Goal: Transaction & Acquisition: Purchase product/service

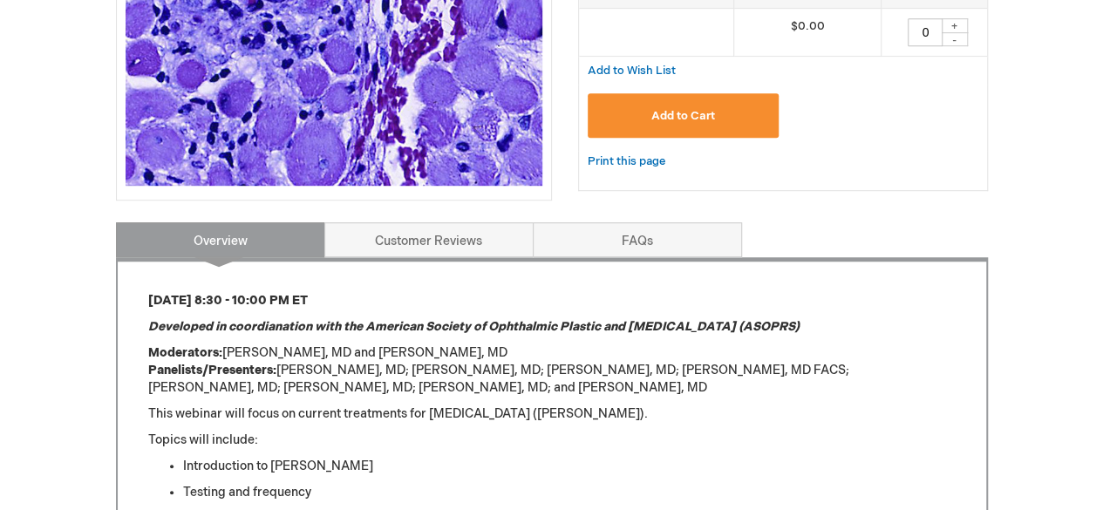
scroll to position [441, 0]
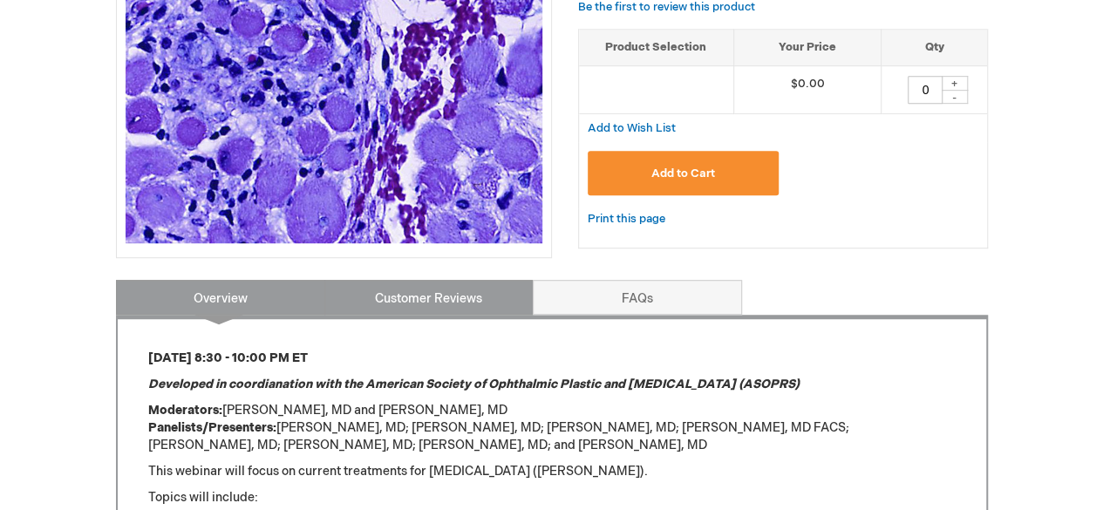
click at [440, 295] on link "Customer Reviews" at bounding box center [428, 297] width 209 height 35
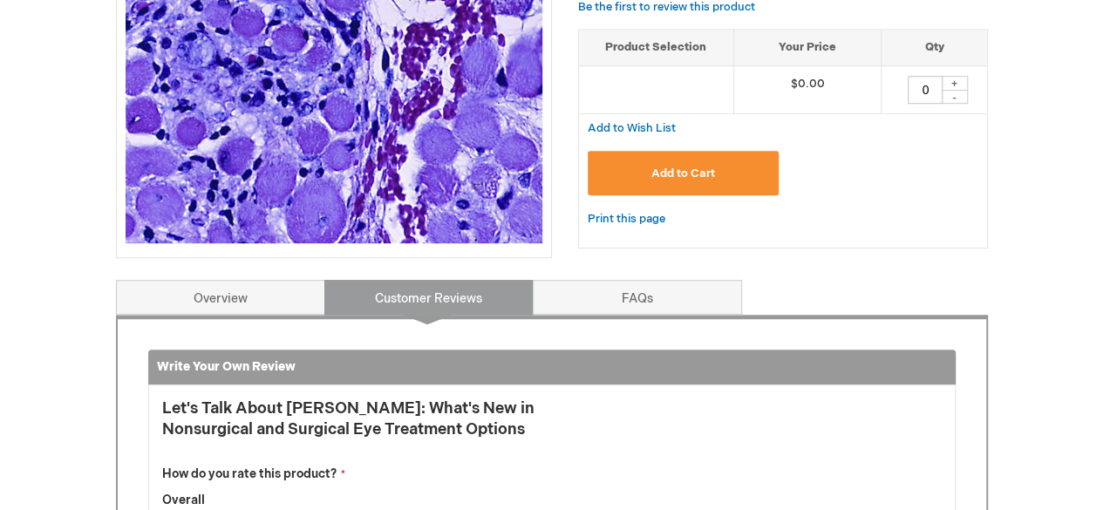
scroll to position [720, 0]
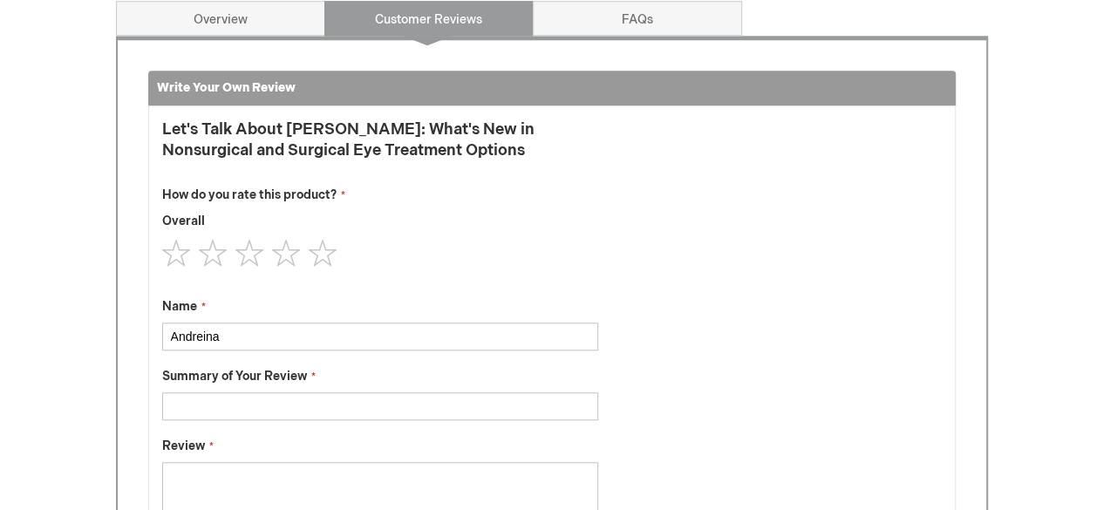
click at [440, 295] on fieldset "You're reviewing: Let's Talk About TED: What's New in Nonsurgical and Surgical …" at bounding box center [380, 329] width 436 height 420
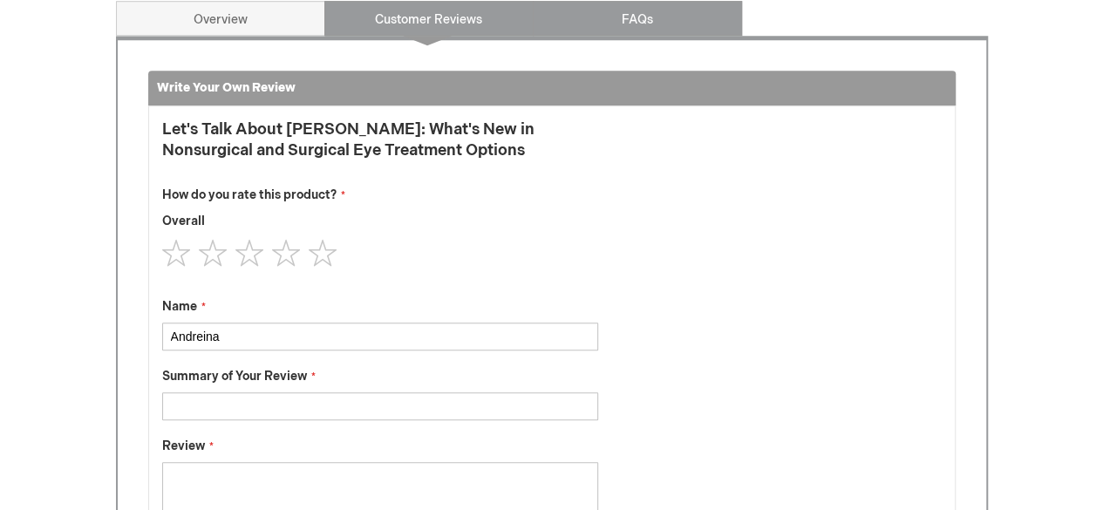
click at [635, 13] on link "FAQs" at bounding box center [637, 18] width 209 height 35
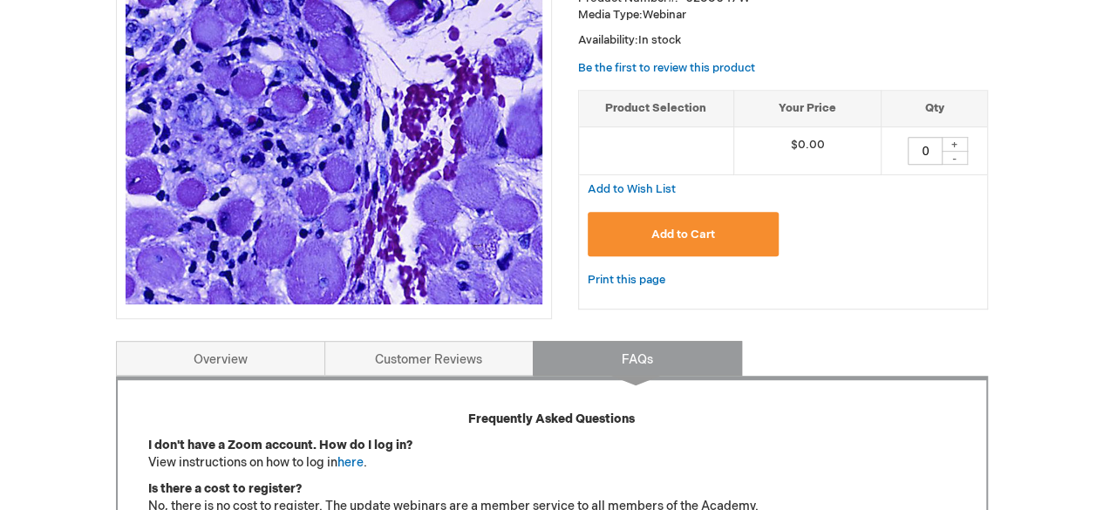
scroll to position [322, 0]
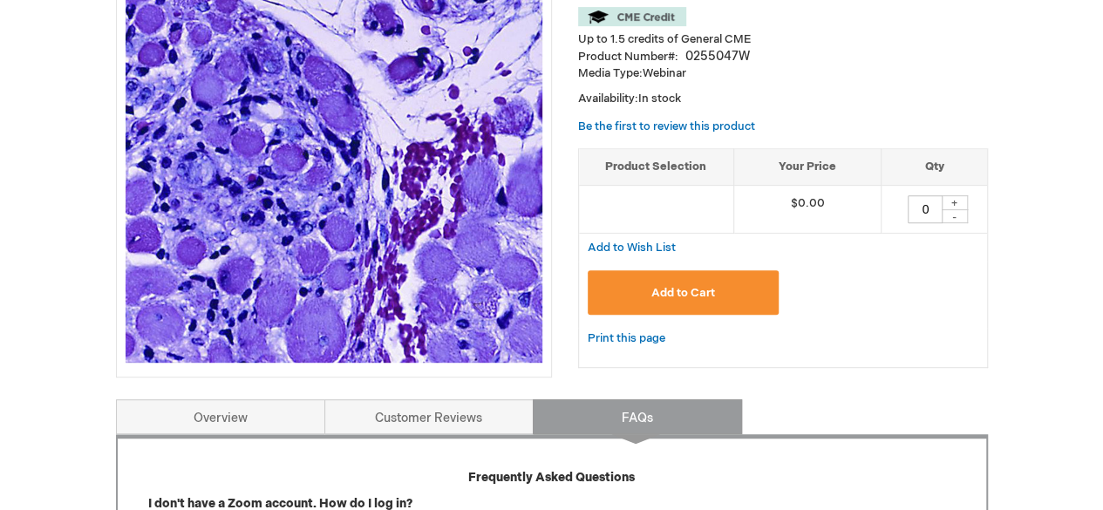
click at [644, 290] on button "Add to Cart" at bounding box center [684, 292] width 192 height 44
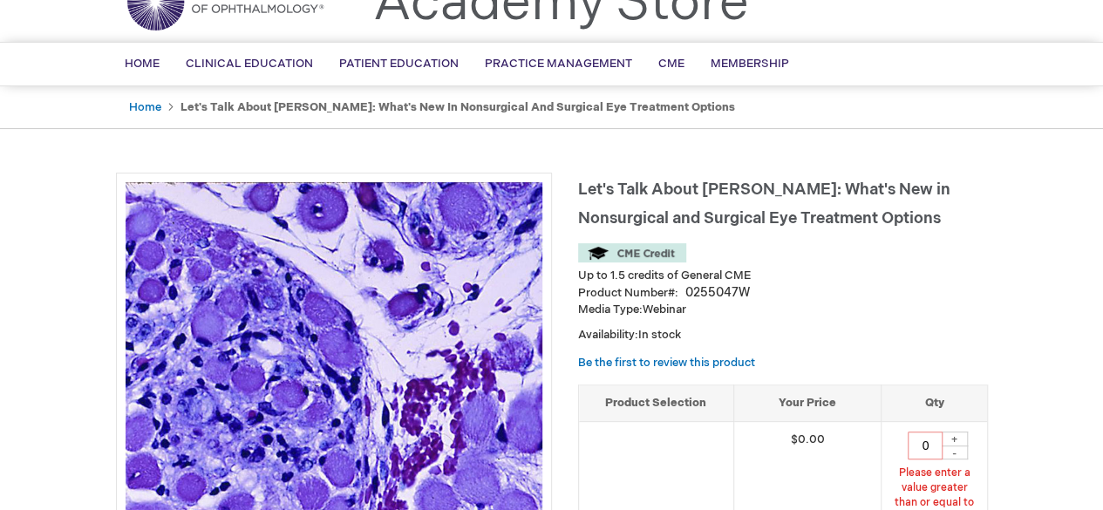
scroll to position [27, 0]
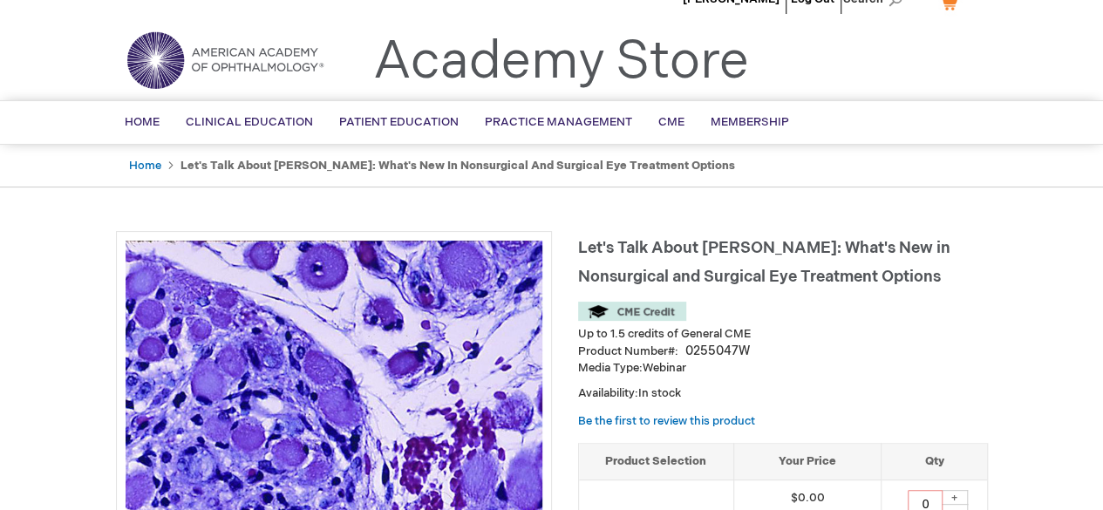
click at [637, 314] on img at bounding box center [632, 311] width 108 height 19
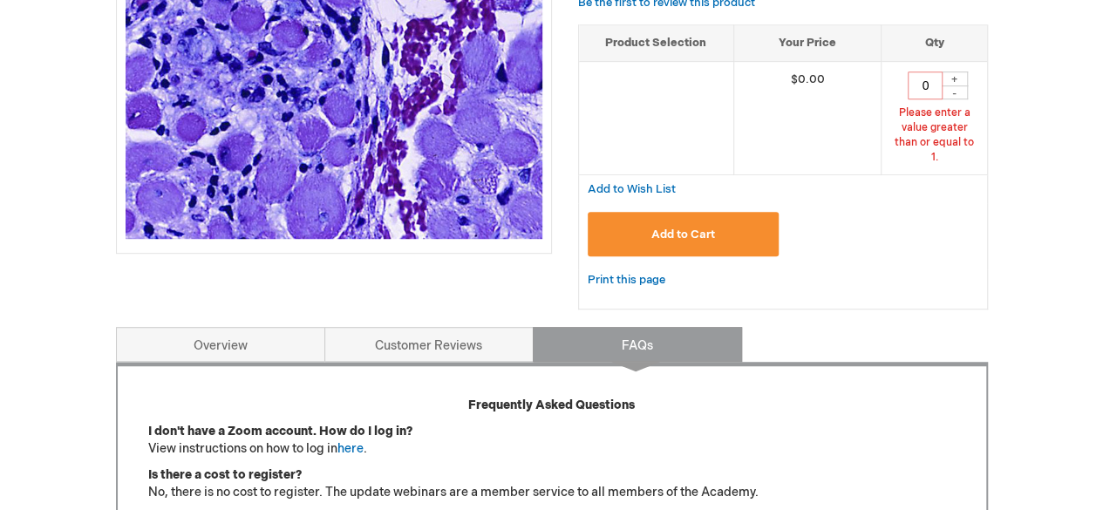
scroll to position [469, 0]
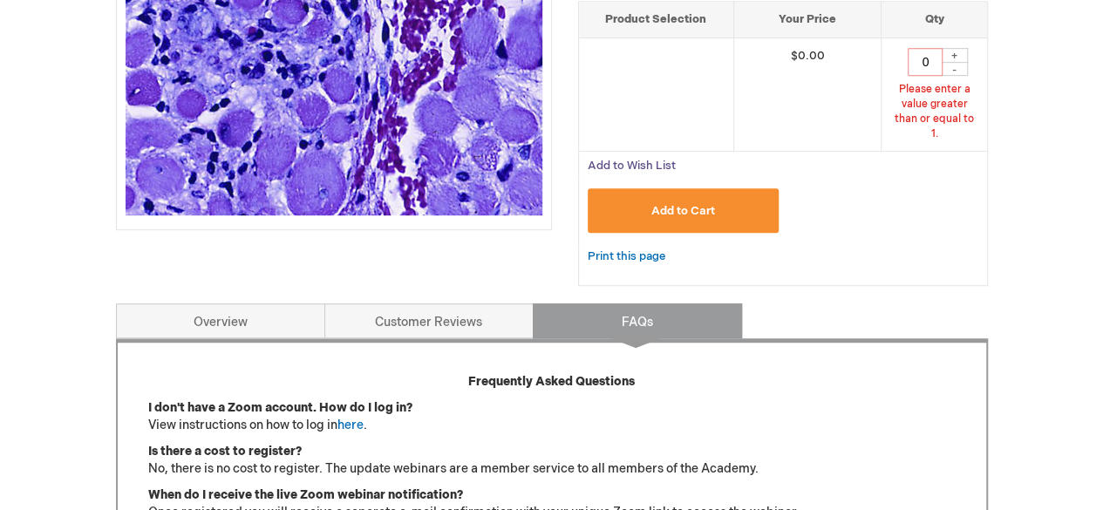
click at [645, 159] on span "Add to Wish List" at bounding box center [632, 166] width 88 height 14
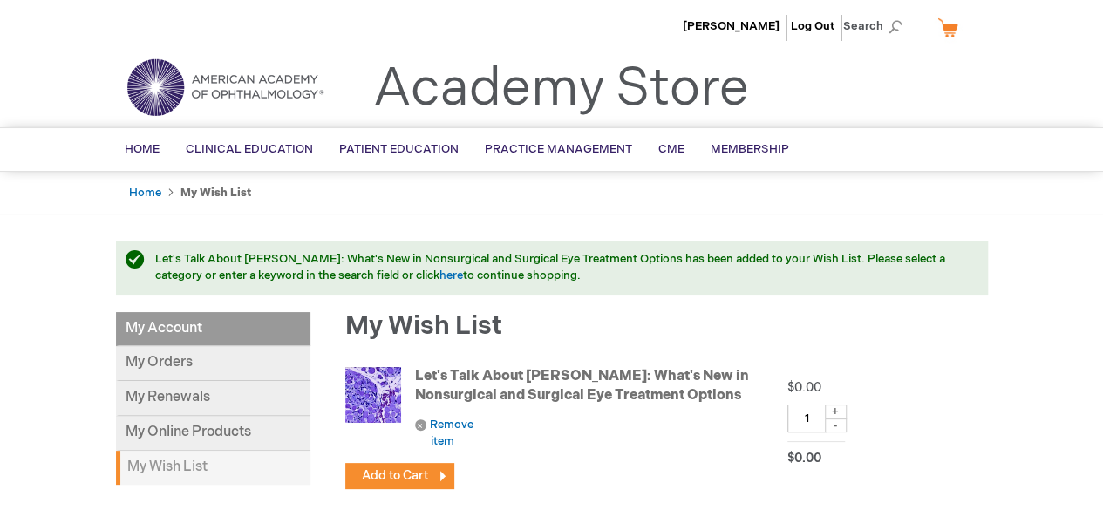
click at [386, 398] on img at bounding box center [373, 395] width 56 height 70
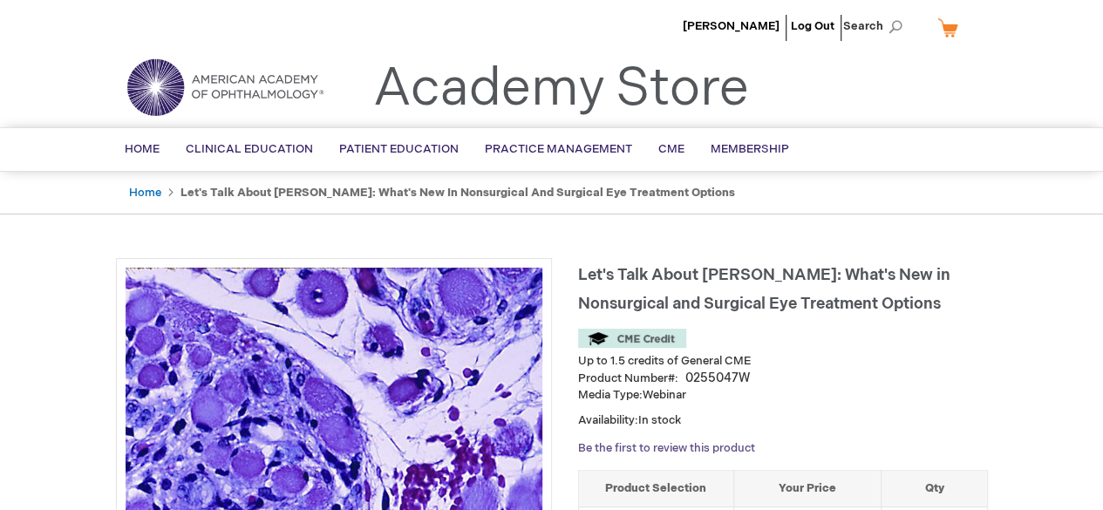
click at [680, 448] on link "Be the first to review this product" at bounding box center [666, 448] width 177 height 14
